Goal: Transaction & Acquisition: Purchase product/service

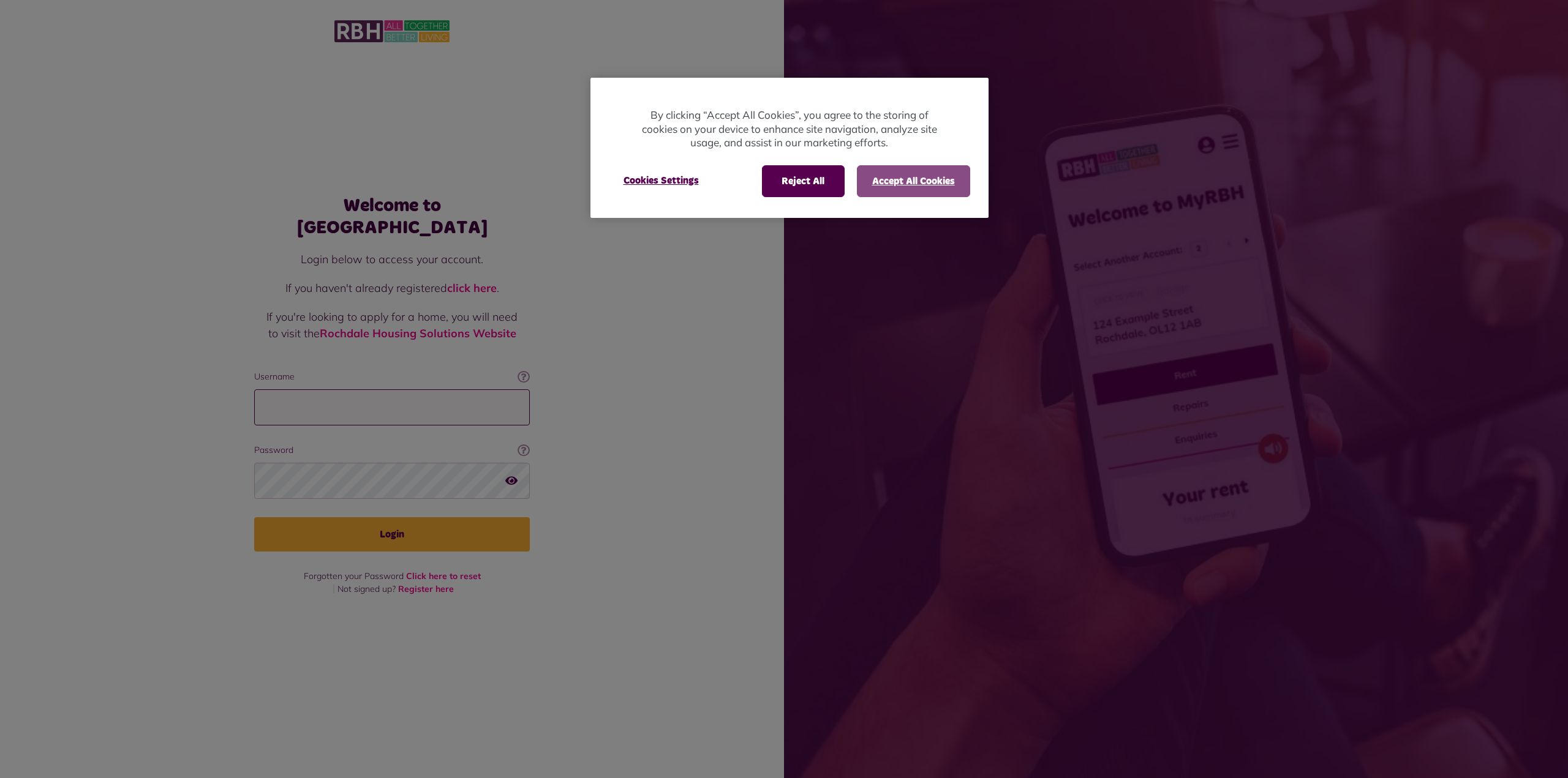
type input "**********"
click at [897, 180] on button "Accept All Cookies" at bounding box center [914, 181] width 113 height 32
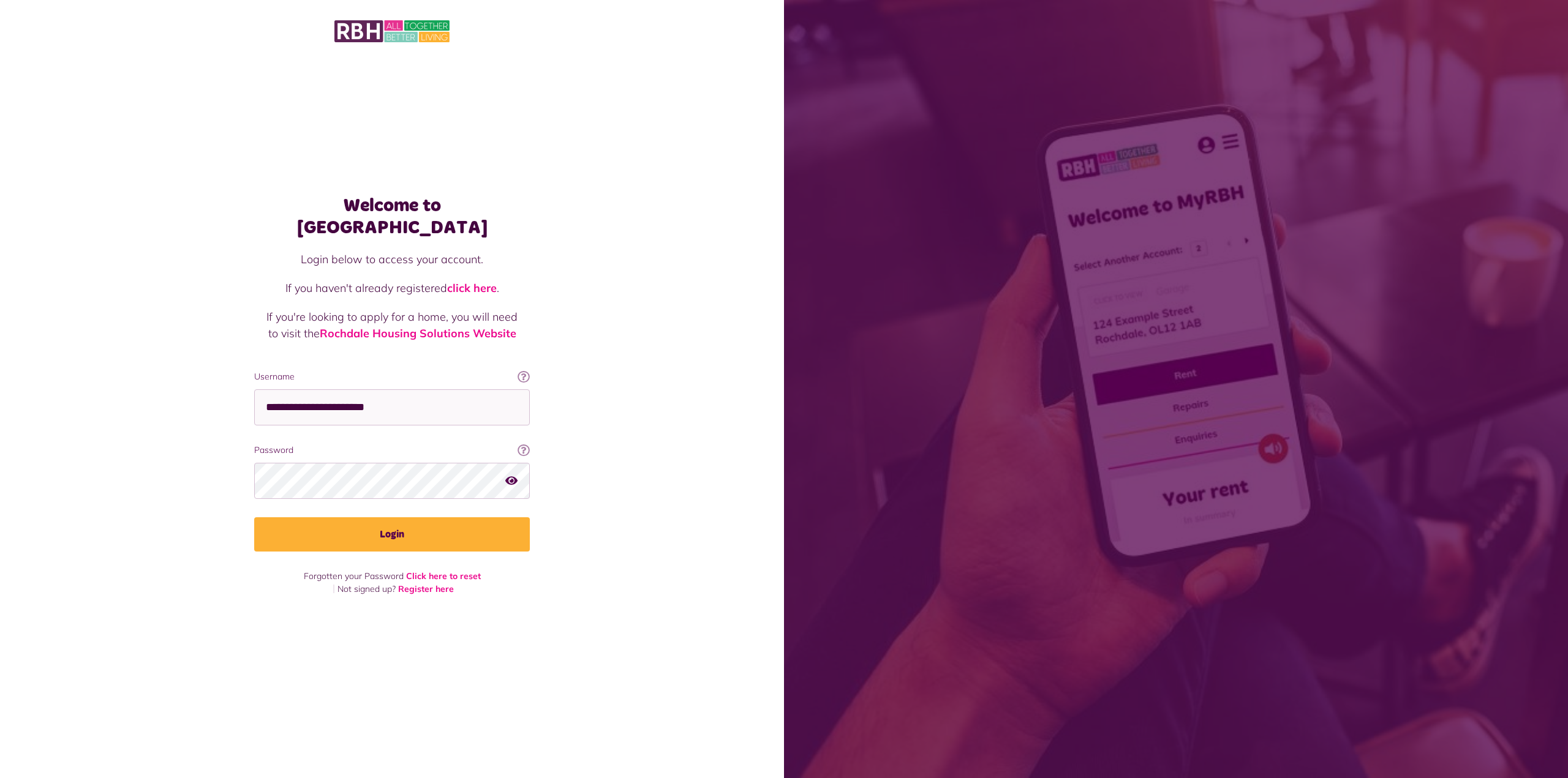
click at [654, 319] on div "Welcome to MyRBH Login below to access your account. If you haven't already reg…" at bounding box center [392, 367] width 784 height 735
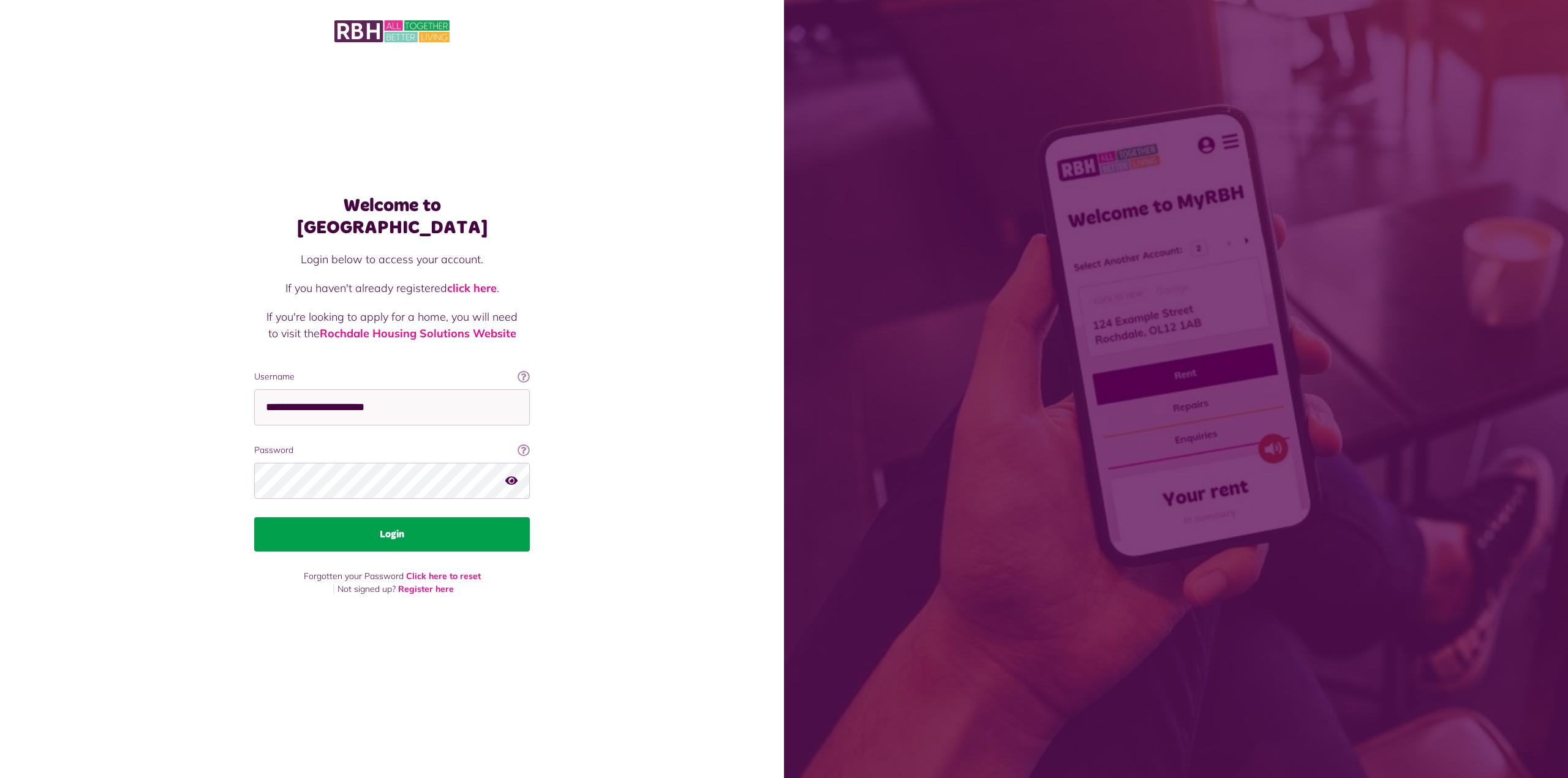
click at [414, 531] on button "Login" at bounding box center [392, 534] width 276 height 35
click at [383, 528] on button "Login" at bounding box center [392, 534] width 276 height 35
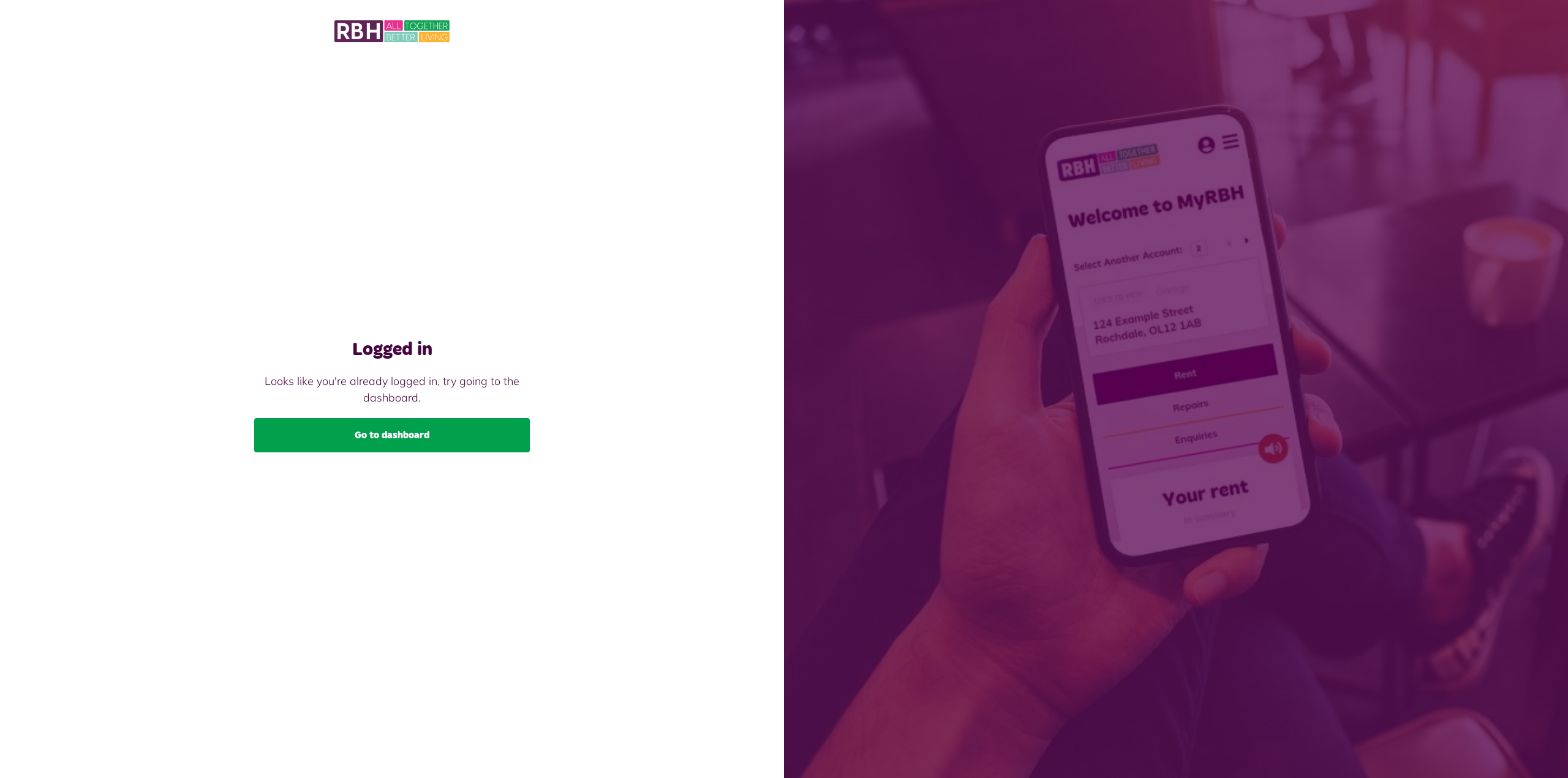
click at [401, 432] on link "Go to dashboard" at bounding box center [392, 435] width 276 height 35
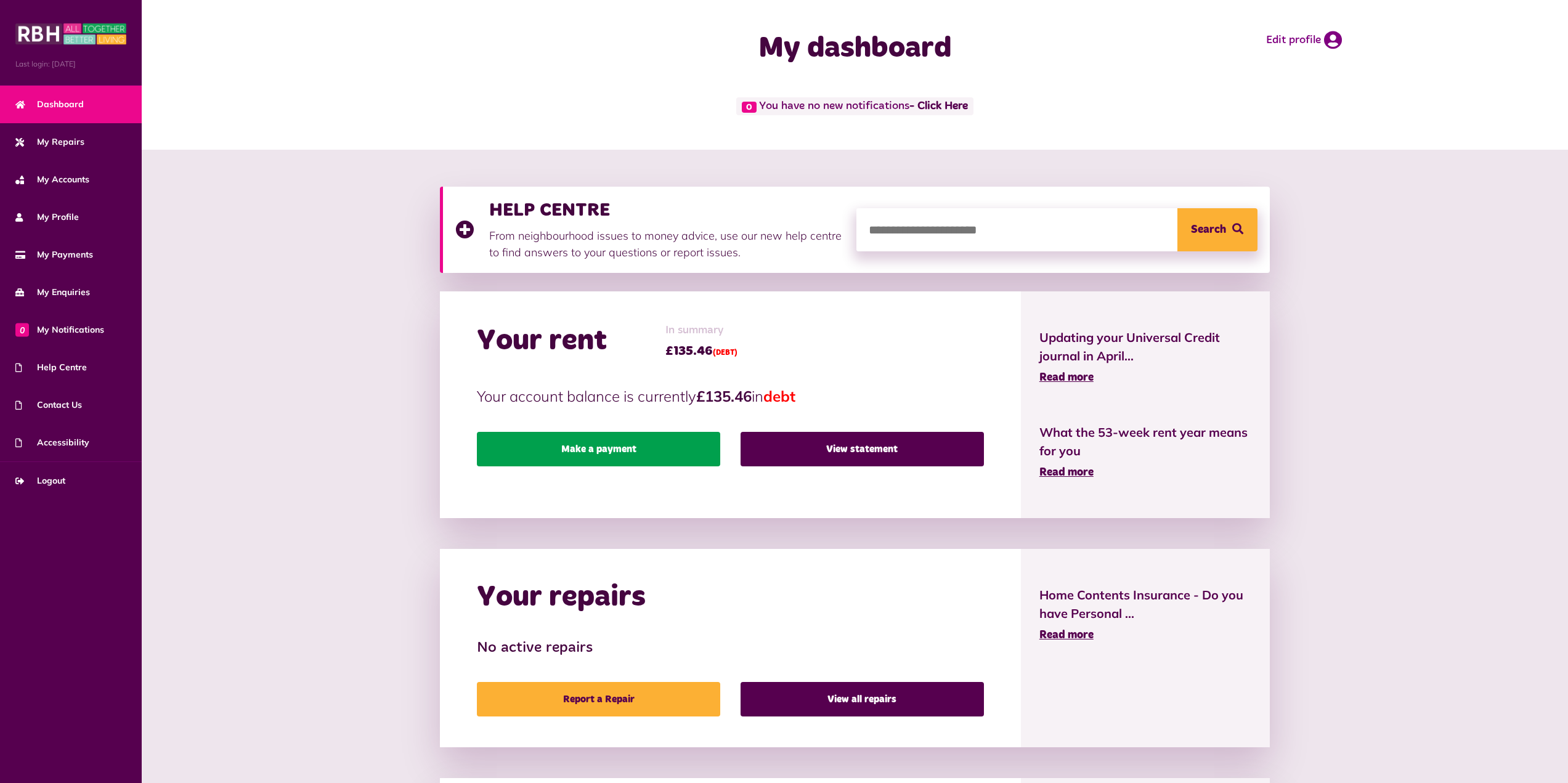
click at [594, 453] on link "Make a payment" at bounding box center [598, 449] width 243 height 35
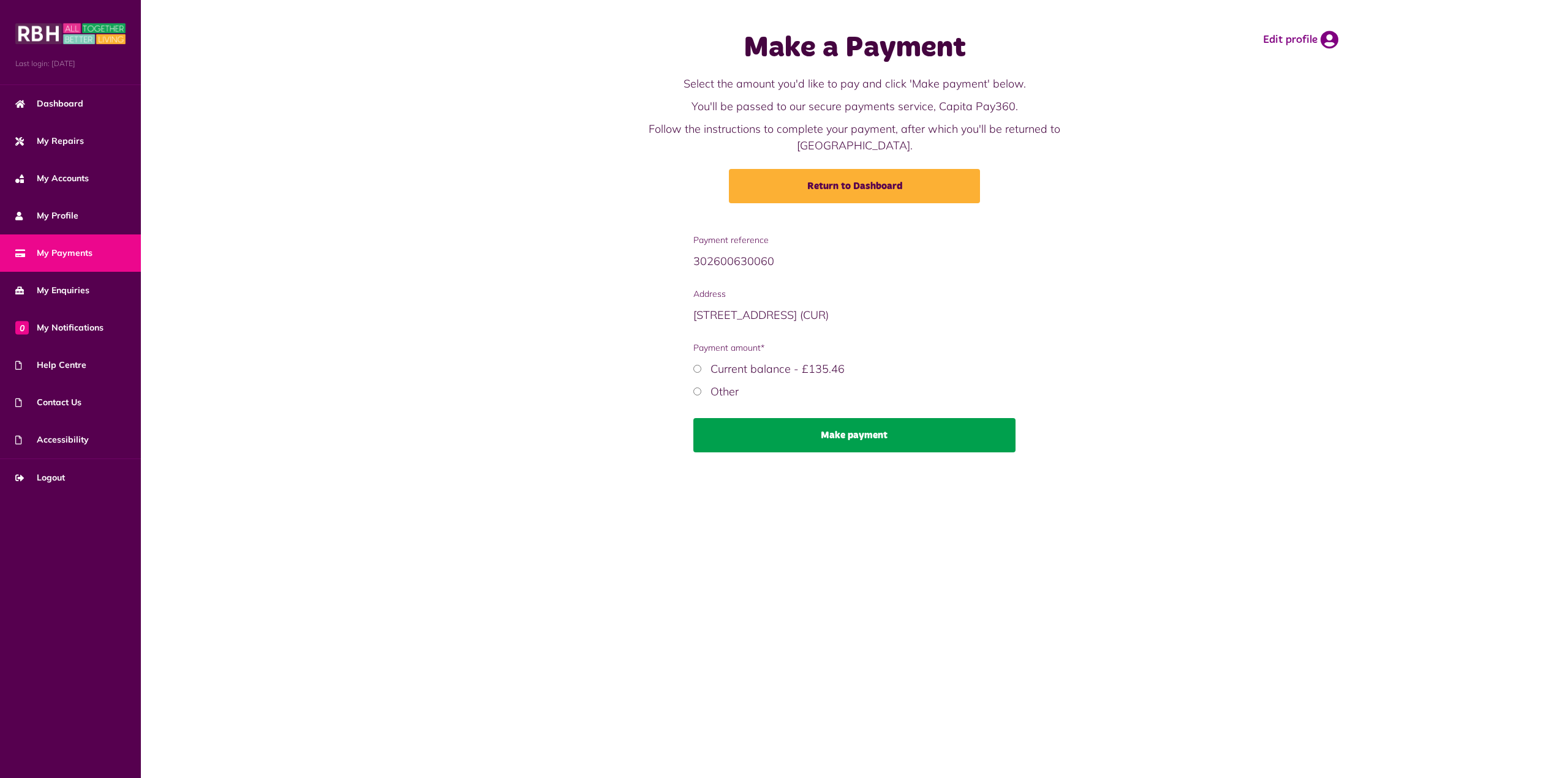
click at [856, 418] on button "Make payment" at bounding box center [854, 435] width 323 height 35
